Goal: Check status: Check status

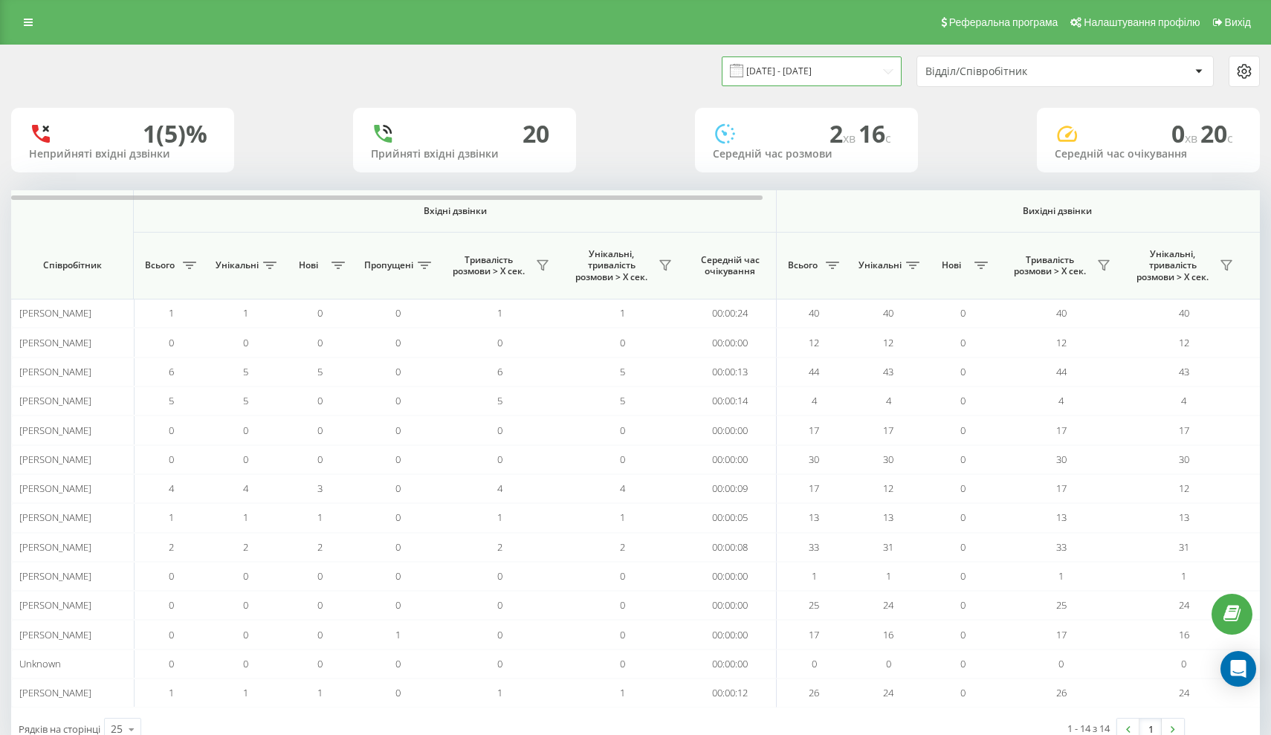
click at [842, 83] on input "20.08.2025 - 20.08.2025" at bounding box center [812, 70] width 180 height 29
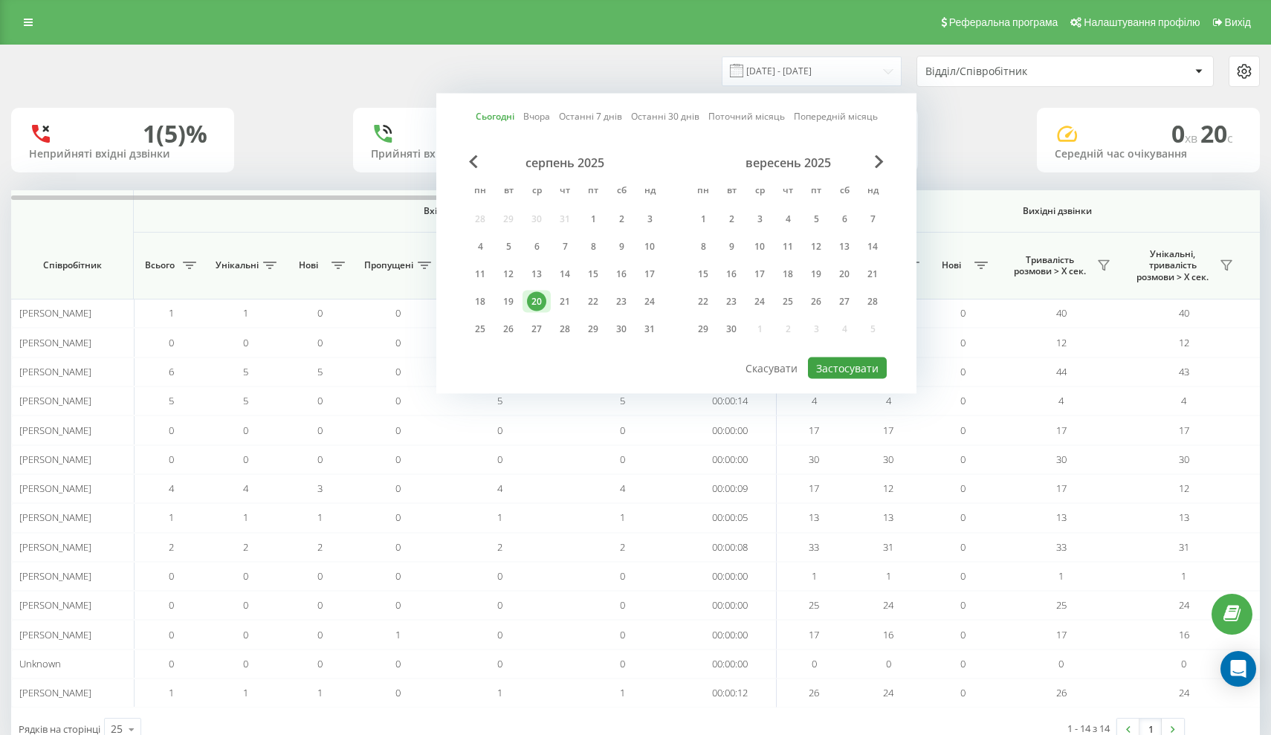
click at [832, 375] on button "Застосувати" at bounding box center [847, 369] width 79 height 22
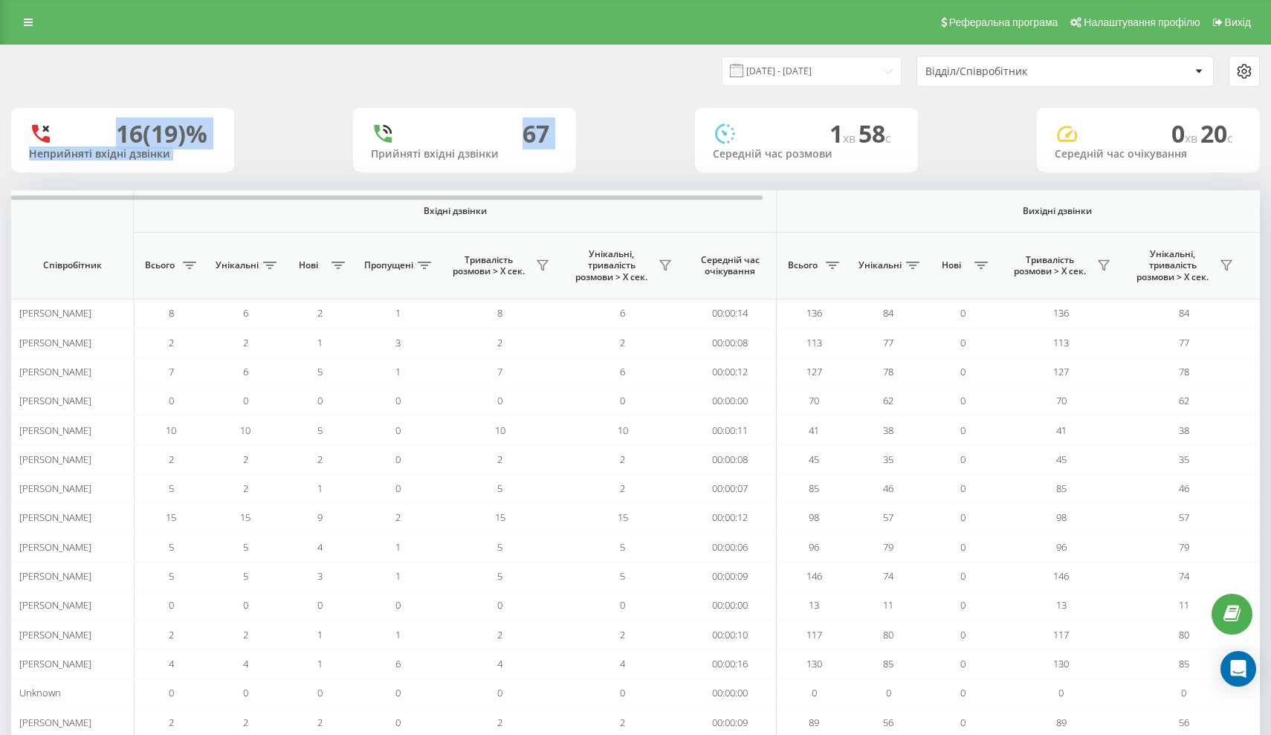
drag, startPoint x: 112, startPoint y: 144, endPoint x: 303, endPoint y: 165, distance: 192.2
click at [303, 165] on div "16 (19)% Неприйняті вхідні дзвінки 67 Прийняті вхідні дзвінки 1 хв 58 c Середні…" at bounding box center [635, 140] width 1249 height 65
click at [720, 161] on div "Середній час розмови" at bounding box center [806, 154] width 187 height 13
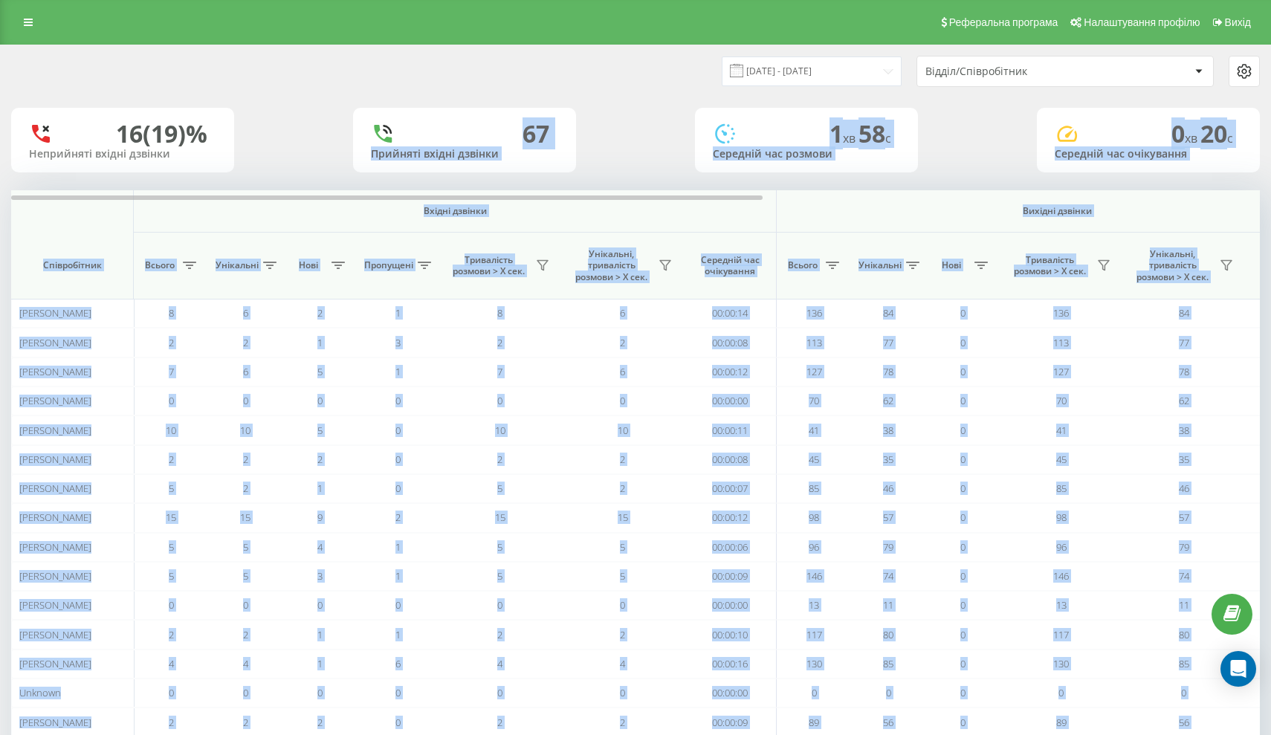
drag, startPoint x: 453, startPoint y: 124, endPoint x: 666, endPoint y: 202, distance: 226.5
click at [666, 202] on div "20.08.2025 - 20.08.2025 Відділ/Співробітник 16 (19)% Неприйняті вхідні дзвінки …" at bounding box center [635, 412] width 1249 height 735
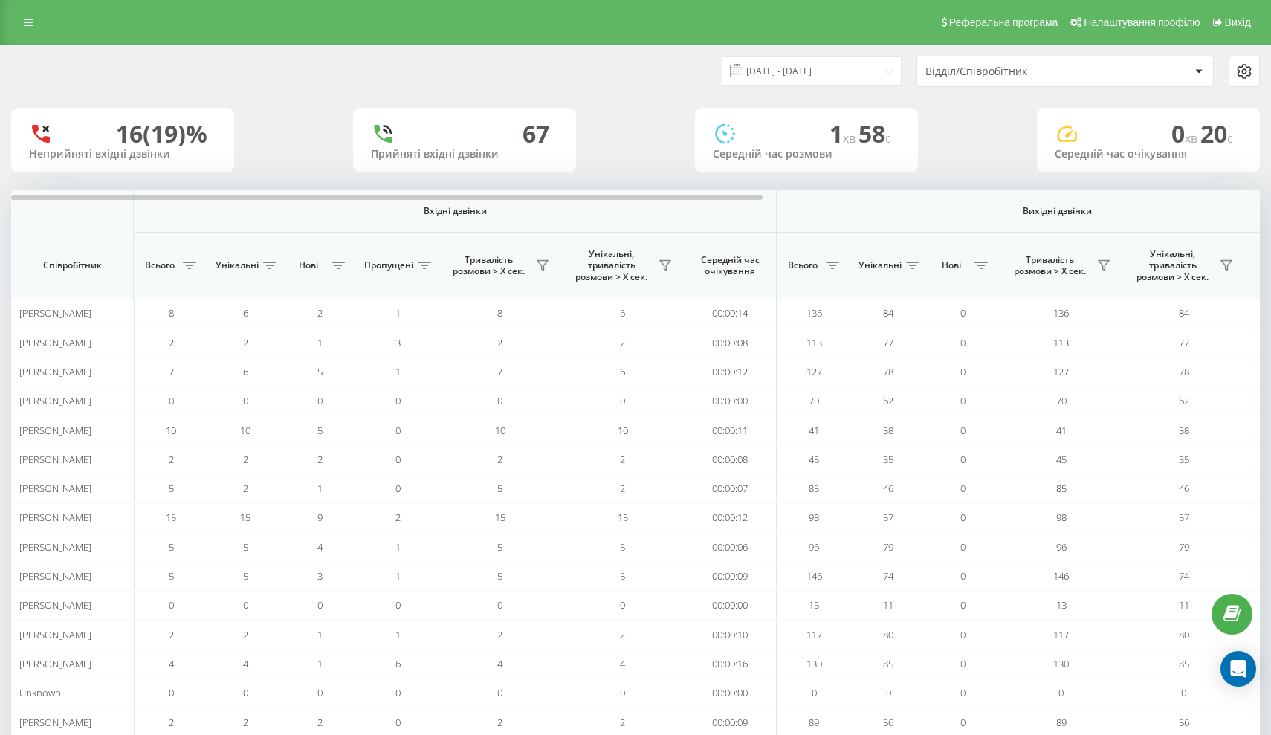
click at [729, 85] on div "20.08.2025 - 20.08.2025" at bounding box center [793, 70] width 217 height 29
click at [826, 80] on input "20.08.2025 - 20.08.2025" at bounding box center [812, 70] width 180 height 29
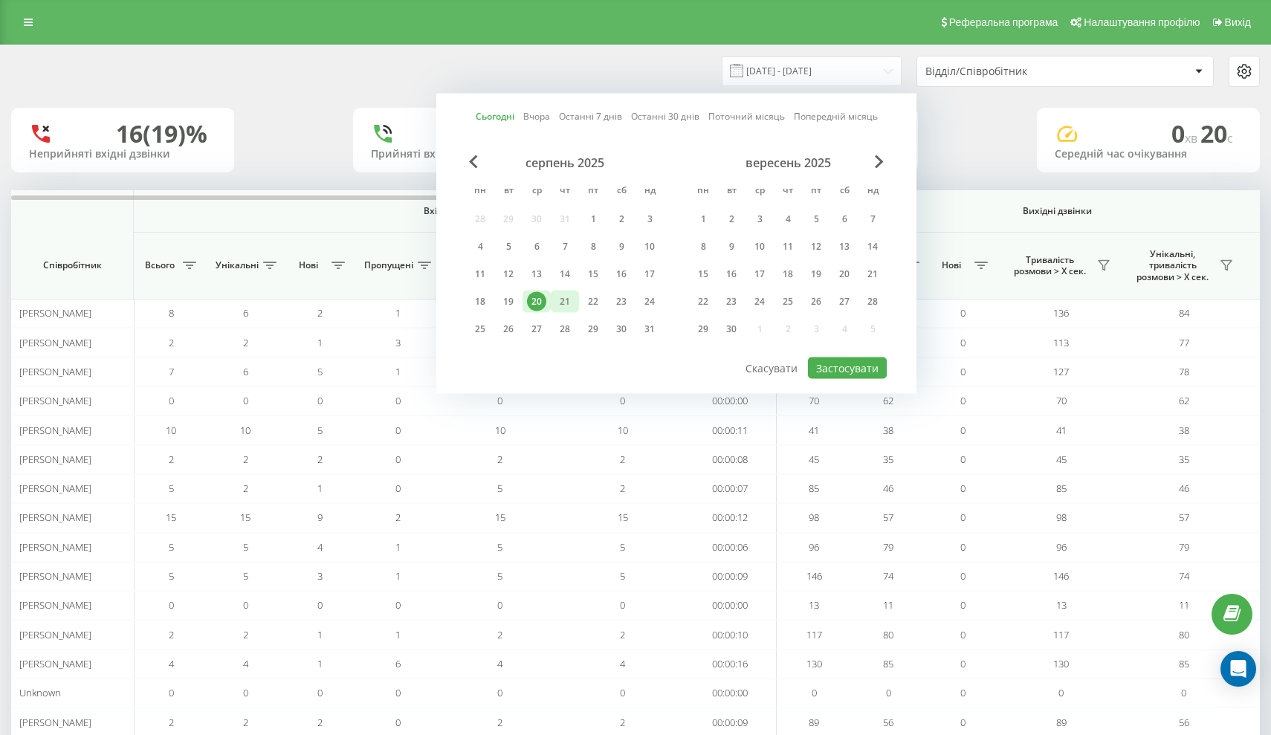
click at [567, 311] on div "21" at bounding box center [564, 301] width 19 height 19
click at [828, 379] on button "Застосувати" at bounding box center [847, 369] width 79 height 22
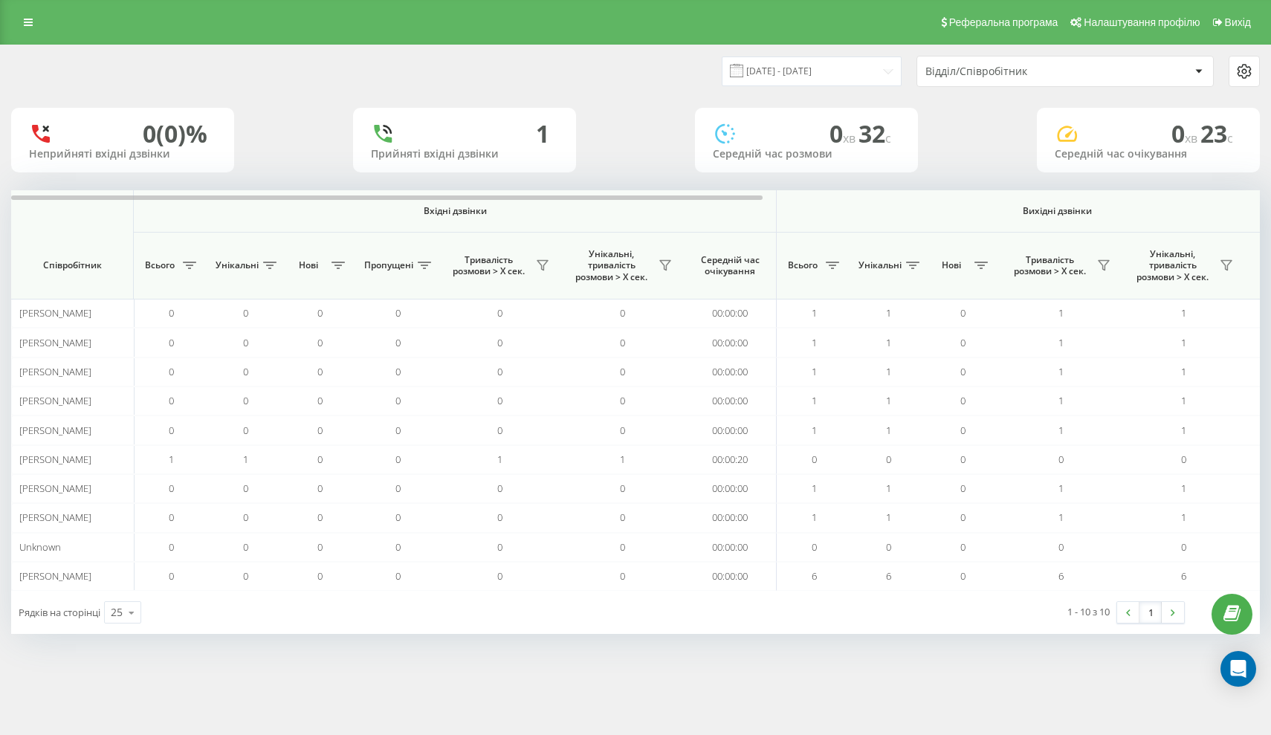
click at [782, 97] on div "21.08.2025 - 21.08.2025 Відділ/Співробітник" at bounding box center [636, 71] width 1270 height 52
click at [782, 85] on input "21.08.2025 - 21.08.2025" at bounding box center [812, 70] width 180 height 29
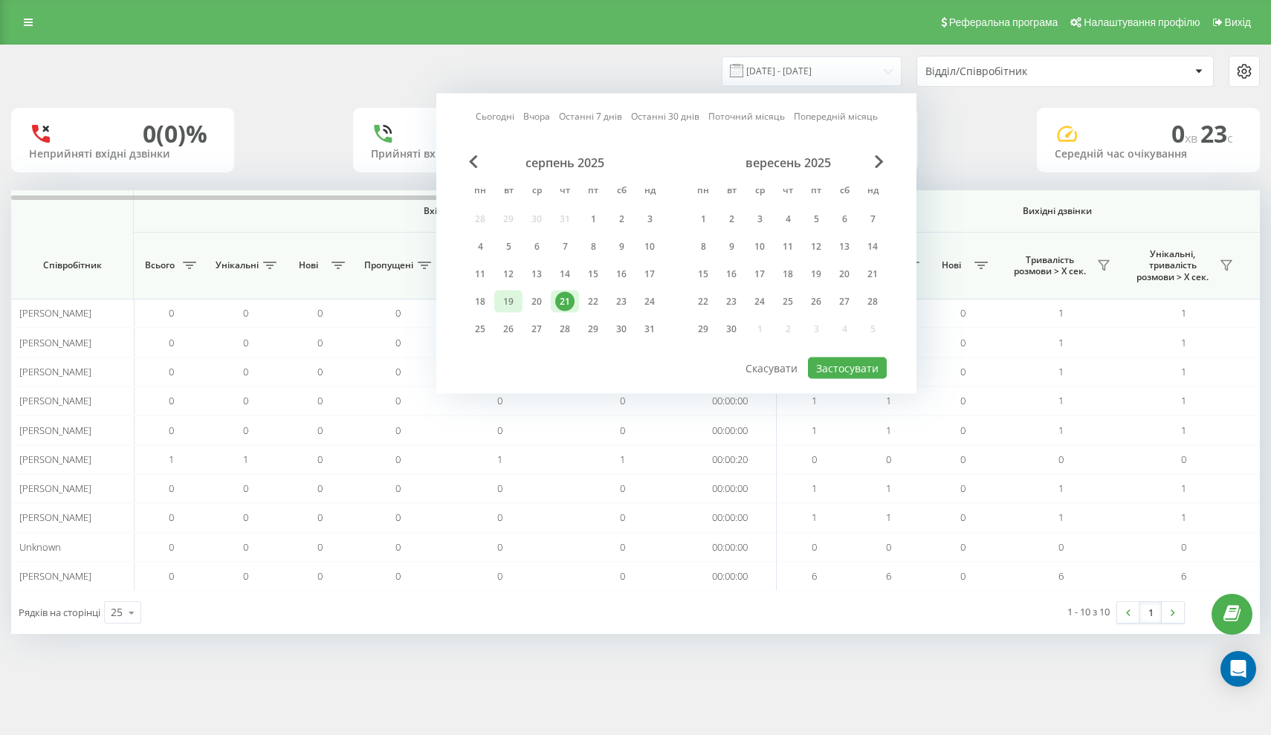
click at [507, 311] on div "19" at bounding box center [508, 301] width 19 height 19
click at [839, 392] on div "Сьогодні Вчора Останні 7 днів Останні 30 днів Поточний місяць Попередній місяць…" at bounding box center [676, 244] width 480 height 300
click at [841, 379] on button "Застосувати" at bounding box center [847, 369] width 79 height 22
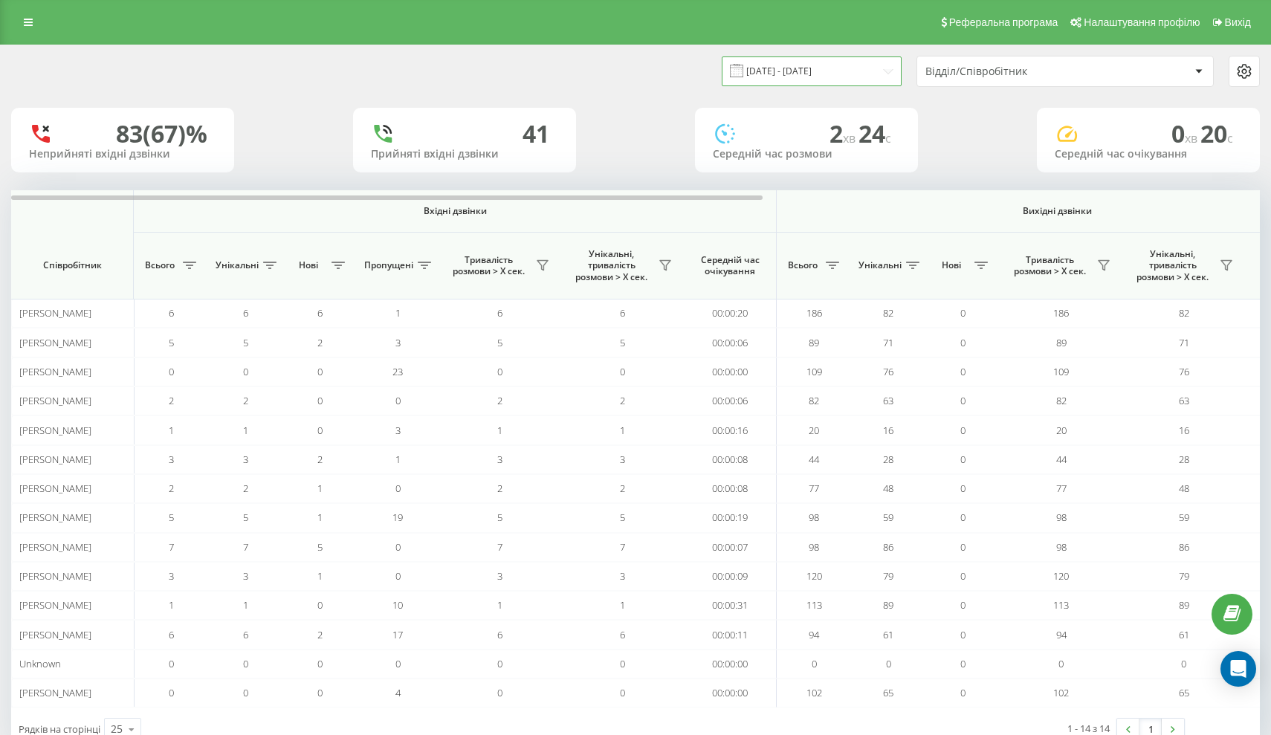
click at [810, 85] on input "19.08.2025 - 19.08.2025" at bounding box center [812, 70] width 180 height 29
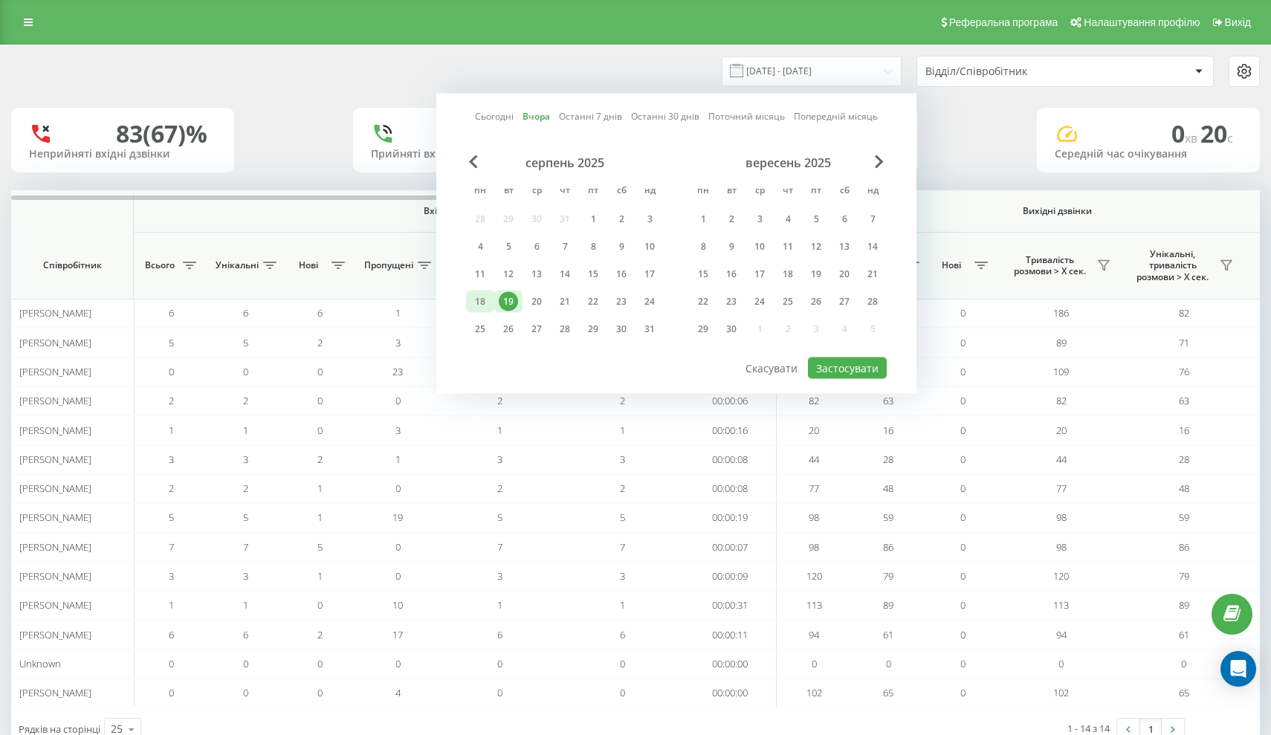
click at [474, 311] on div "18" at bounding box center [480, 301] width 19 height 19
click at [833, 378] on button "Застосувати" at bounding box center [847, 369] width 79 height 22
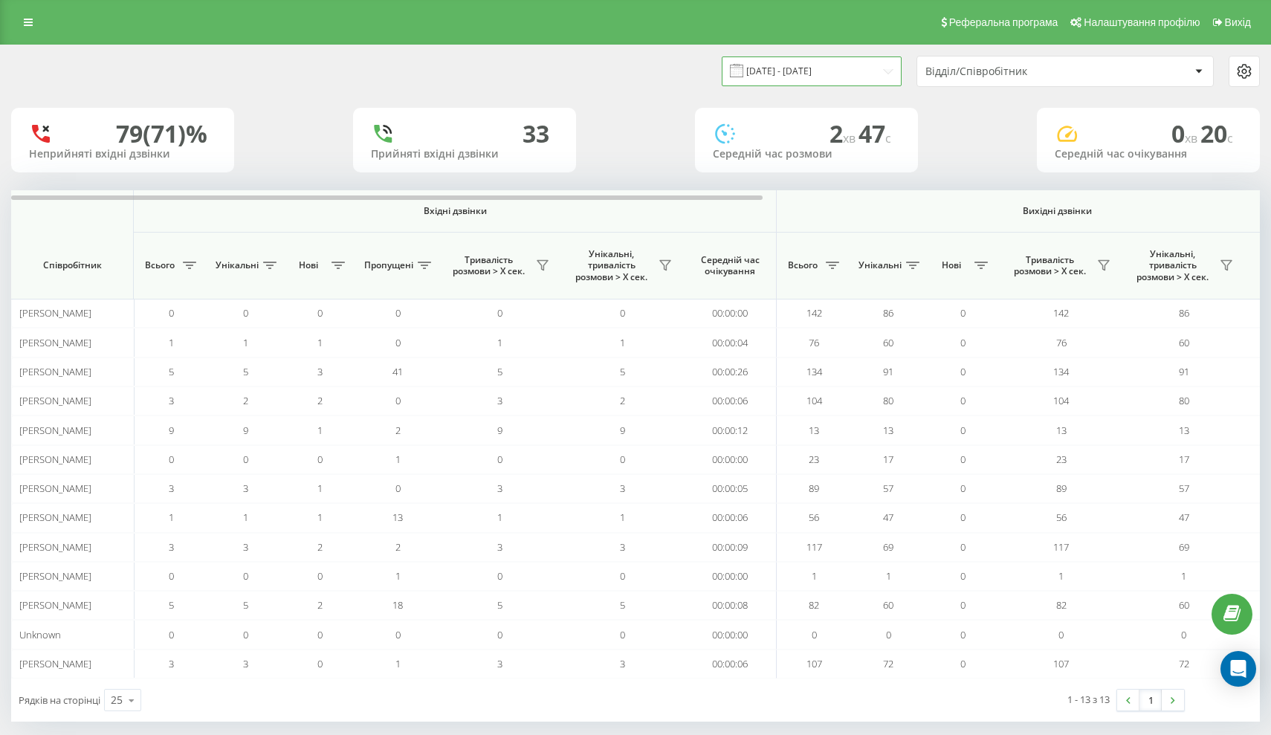
click at [859, 75] on input "18.08.2025 - 18.08.2025" at bounding box center [812, 70] width 180 height 29
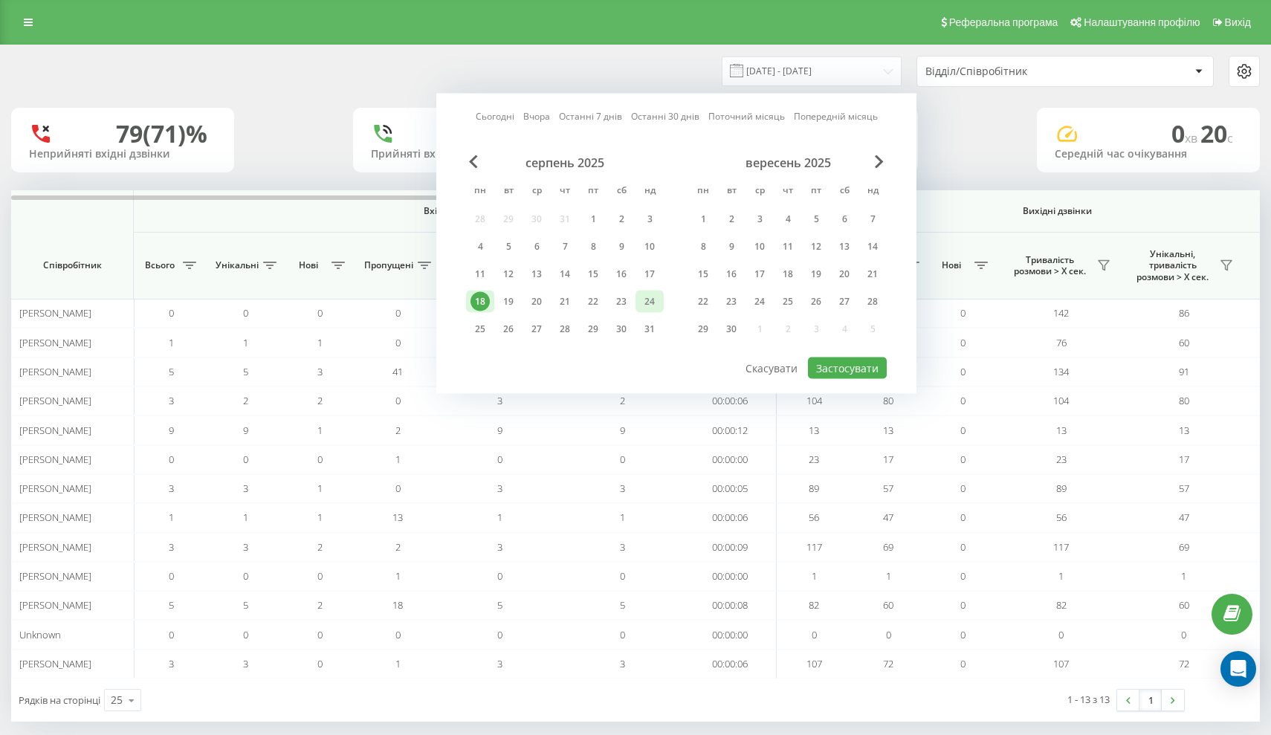
click at [658, 303] on div "24" at bounding box center [649, 301] width 19 height 19
click at [479, 304] on div "18" at bounding box center [480, 301] width 19 height 19
click at [857, 360] on button "Застосувати" at bounding box center [847, 369] width 79 height 22
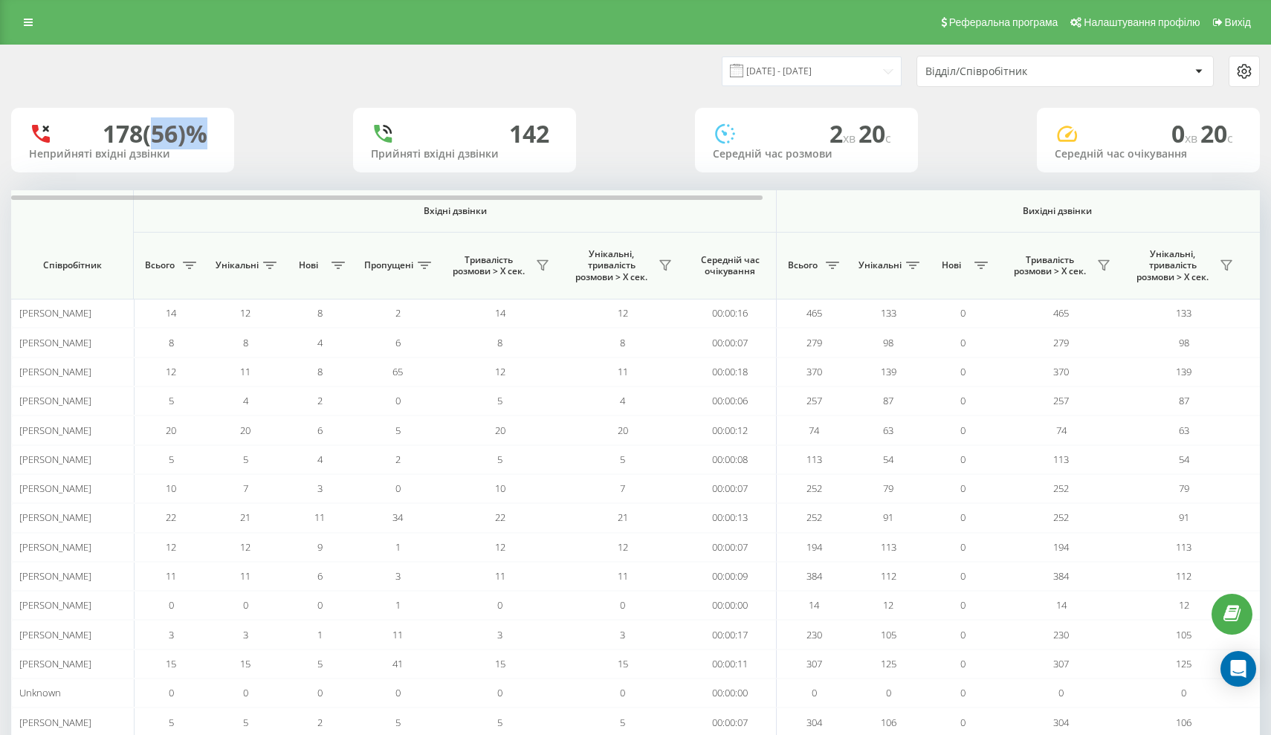
drag, startPoint x: 146, startPoint y: 129, endPoint x: 195, endPoint y: 134, distance: 48.5
click at [195, 134] on div "178 (56)%" at bounding box center [155, 134] width 105 height 28
click at [581, 136] on div "178 (56)% Неприйняті вхідні дзвінки 142 Прийняті вхідні дзвінки 2 хв 20 c Серед…" at bounding box center [635, 140] width 1249 height 65
click at [810, 74] on input "18.08.2025 - 24.08.2025" at bounding box center [812, 70] width 180 height 29
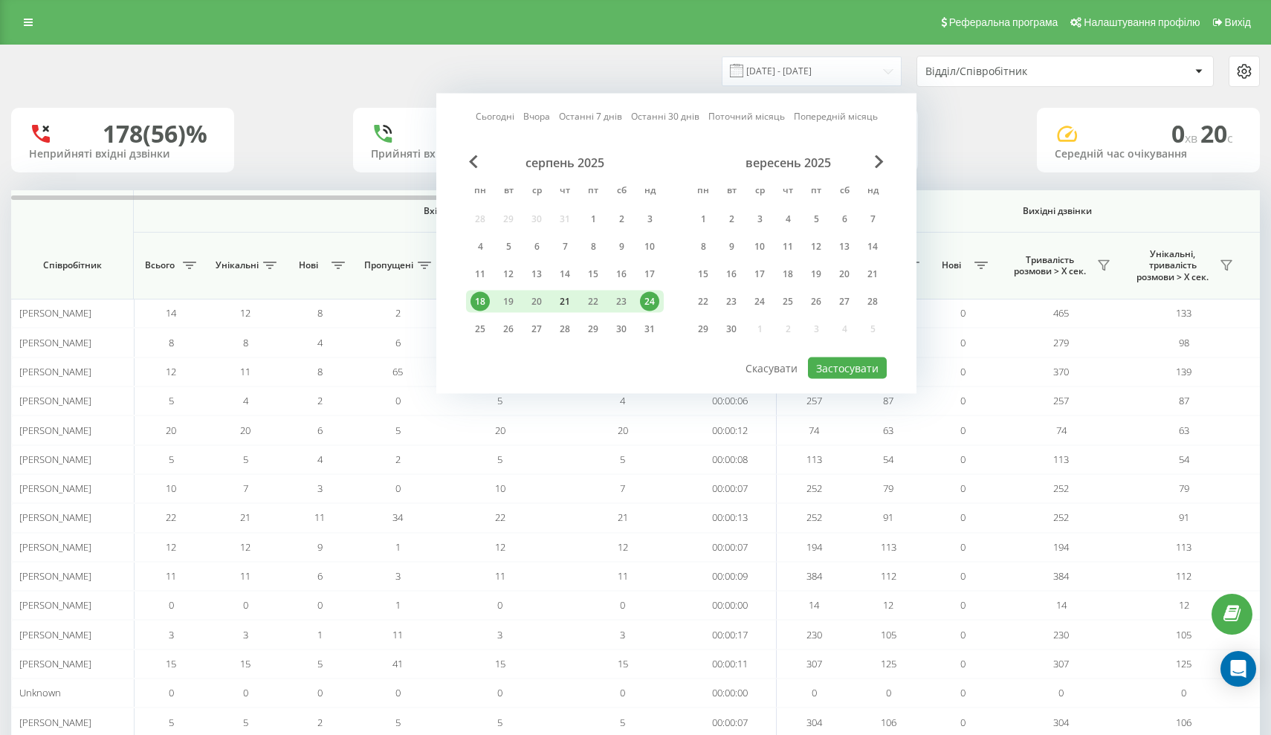
click at [564, 303] on div "21" at bounding box center [564, 301] width 19 height 19
click at [535, 300] on div "20" at bounding box center [536, 301] width 19 height 19
click at [834, 369] on button "Застосувати" at bounding box center [847, 369] width 79 height 22
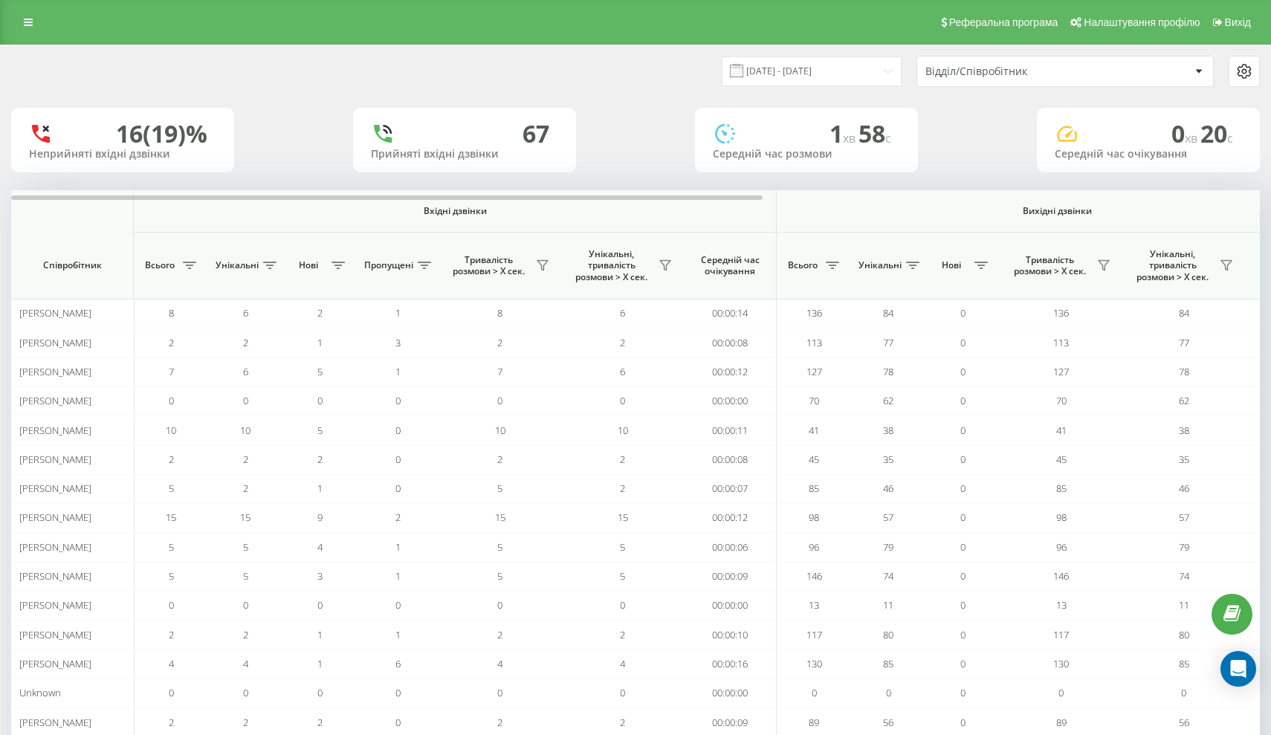
click at [775, 129] on div "1 хв 58 c" at bounding box center [806, 134] width 187 height 28
click at [743, 74] on span at bounding box center [736, 70] width 13 height 13
click at [829, 71] on input "20.08.2025 - 20.08.2025" at bounding box center [812, 70] width 180 height 29
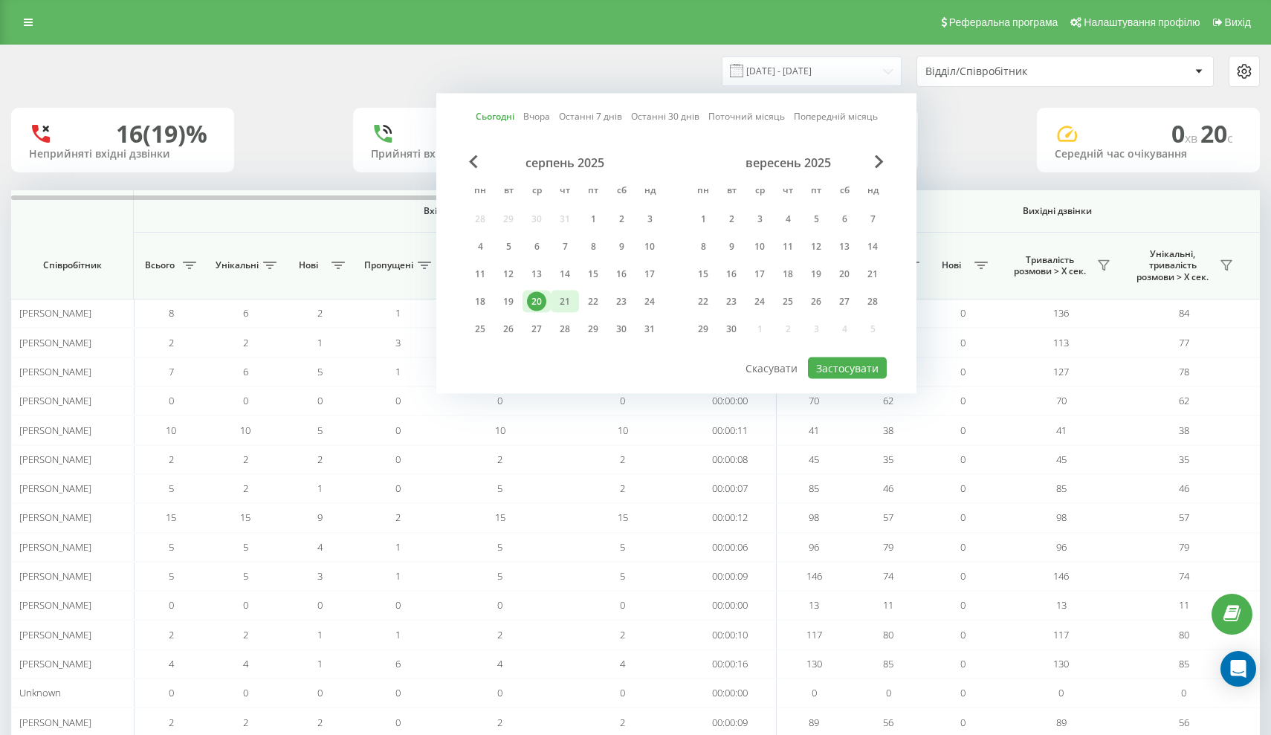
click at [567, 304] on div "21" at bounding box center [564, 301] width 19 height 19
click at [853, 367] on button "Застосувати" at bounding box center [847, 369] width 79 height 22
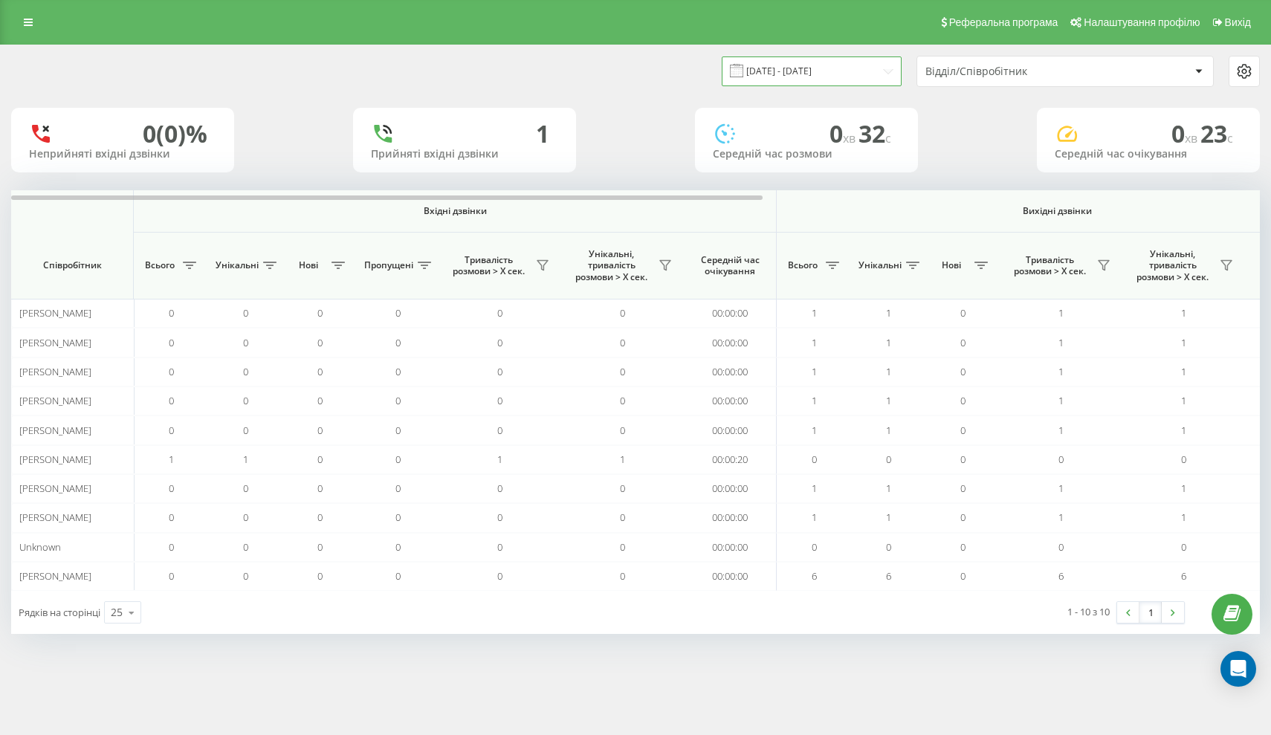
click at [812, 80] on input "21.08.2025 - 21.08.2025" at bounding box center [812, 70] width 180 height 29
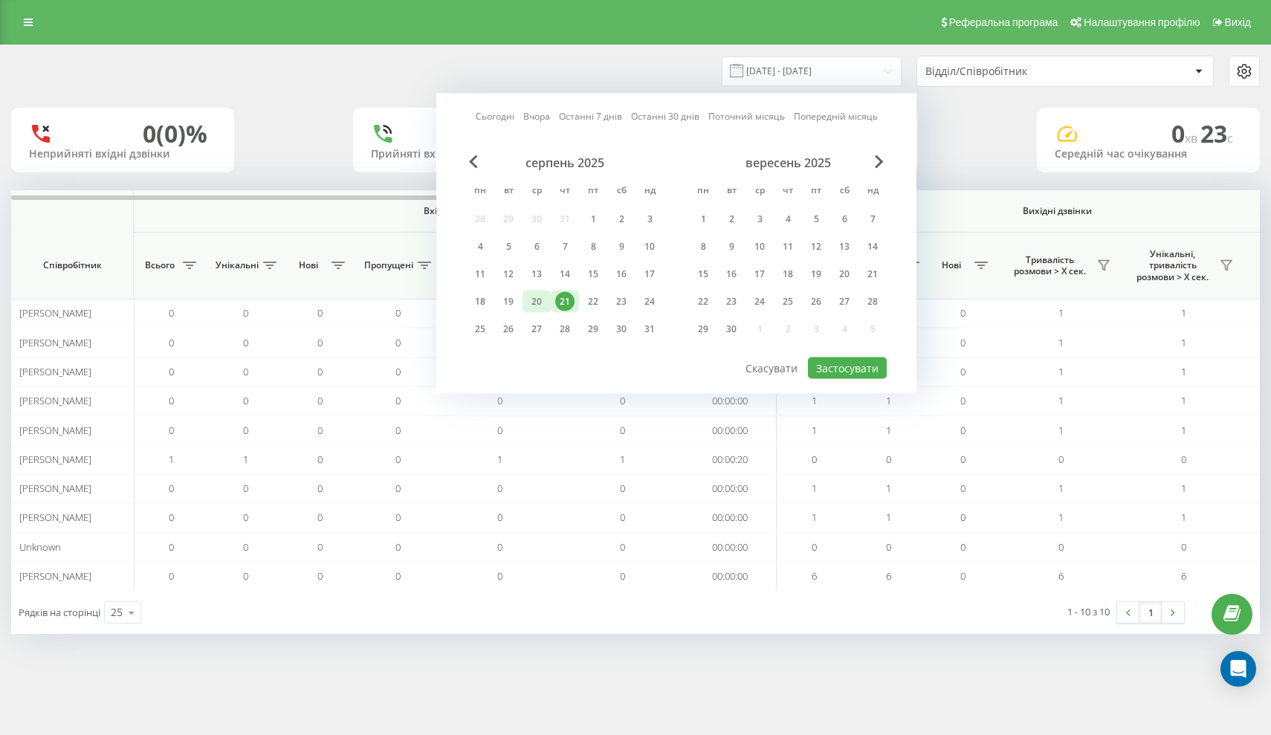
click at [547, 298] on div "20" at bounding box center [537, 302] width 28 height 22
click at [533, 304] on div "20" at bounding box center [536, 301] width 19 height 19
click at [856, 364] on button "Застосувати" at bounding box center [847, 369] width 79 height 22
type input "20.08.2025 - 20.08.2025"
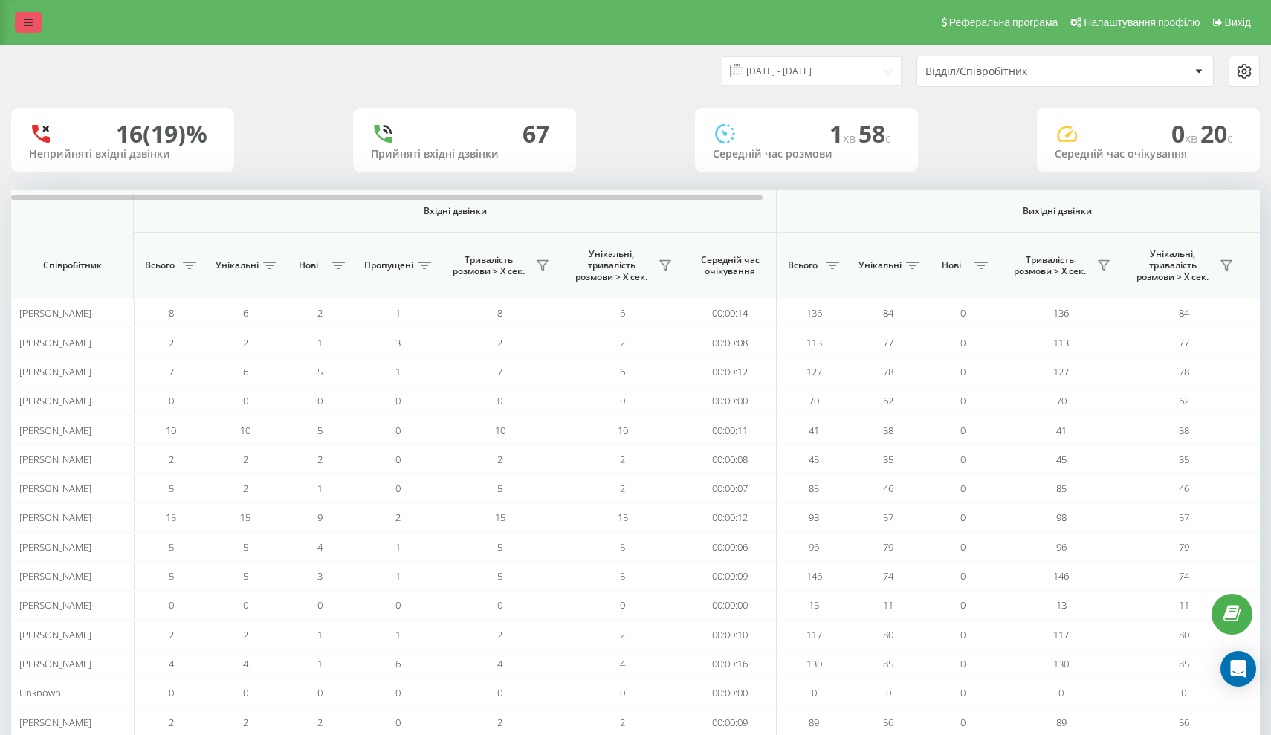
click at [28, 26] on icon at bounding box center [28, 22] width 9 height 10
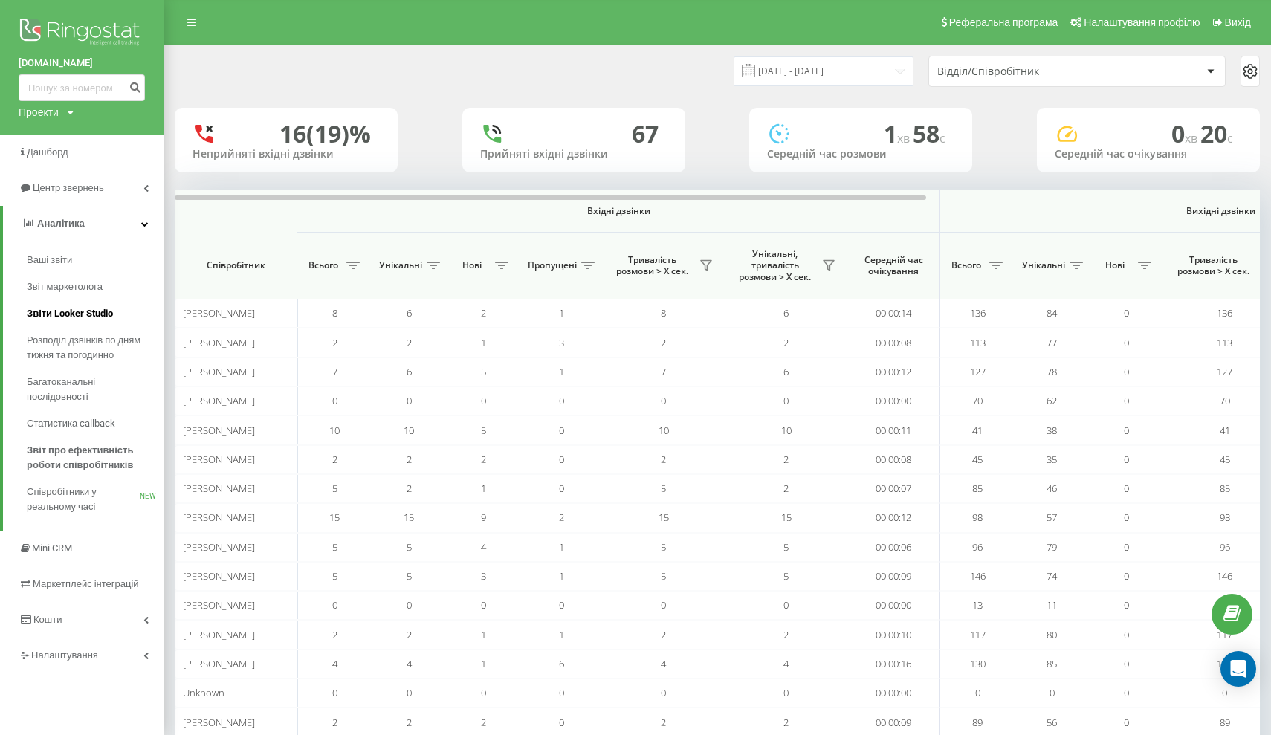
click at [82, 321] on span "Звіти Looker Studio" at bounding box center [70, 313] width 86 height 15
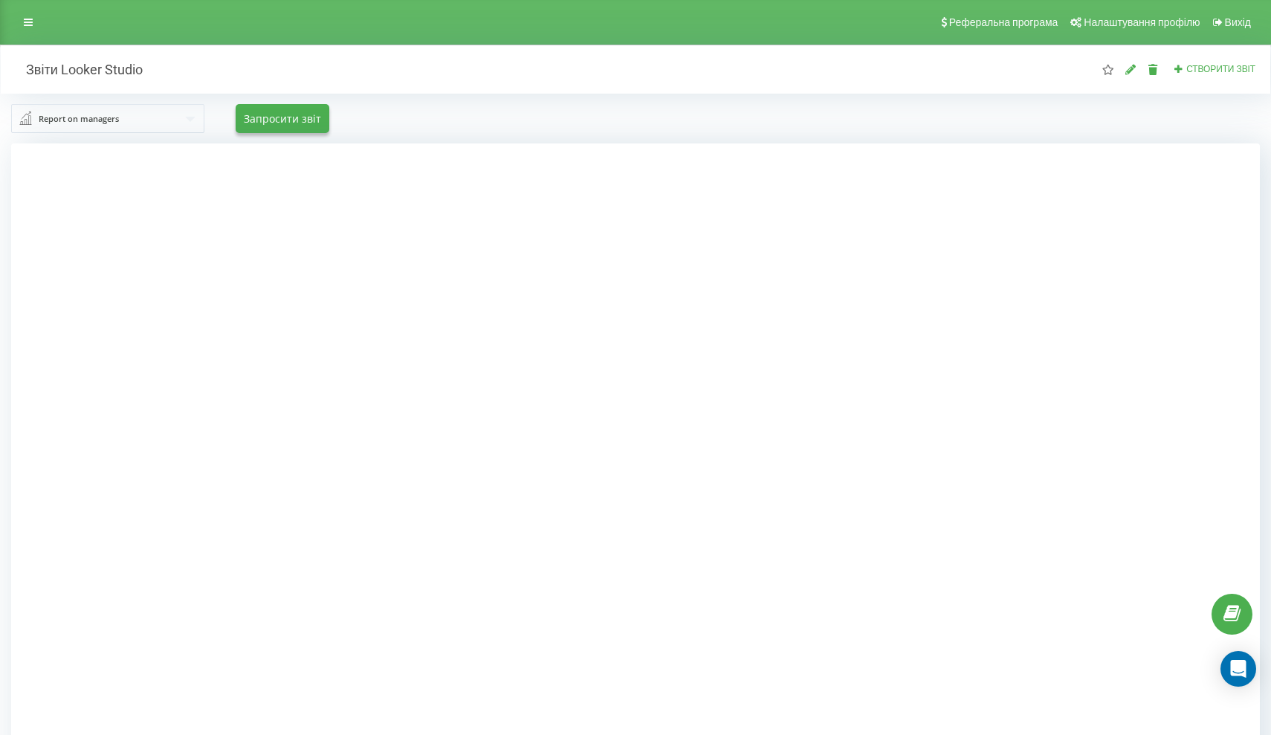
click at [165, 329] on div at bounding box center [635, 510] width 1249 height 735
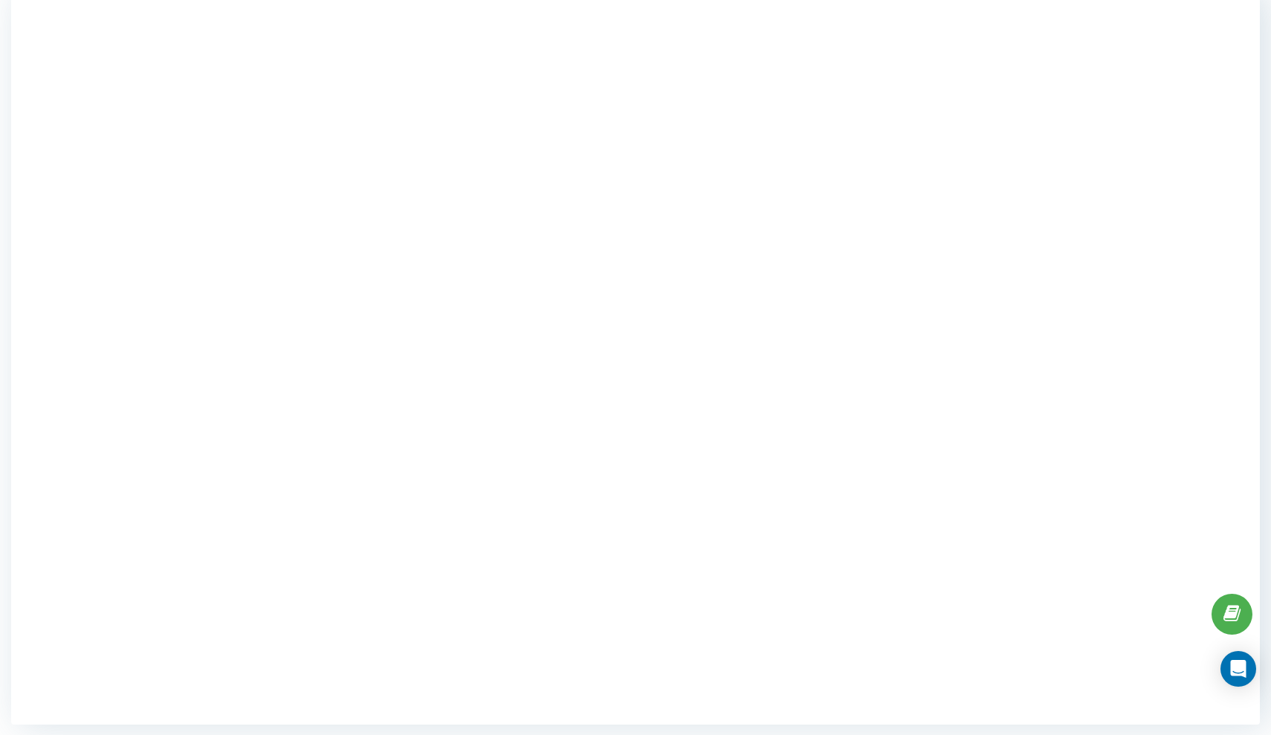
scroll to position [74, 0]
